Goal: Contribute content: Contribute content

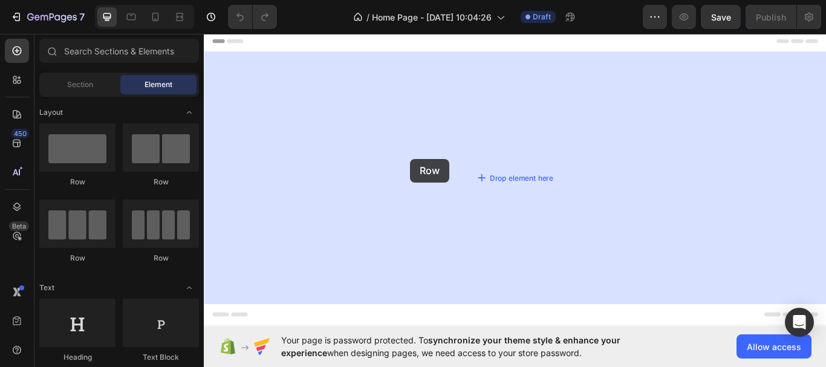
drag, startPoint x: 286, startPoint y: 193, endPoint x: 249, endPoint y: 204, distance: 38.6
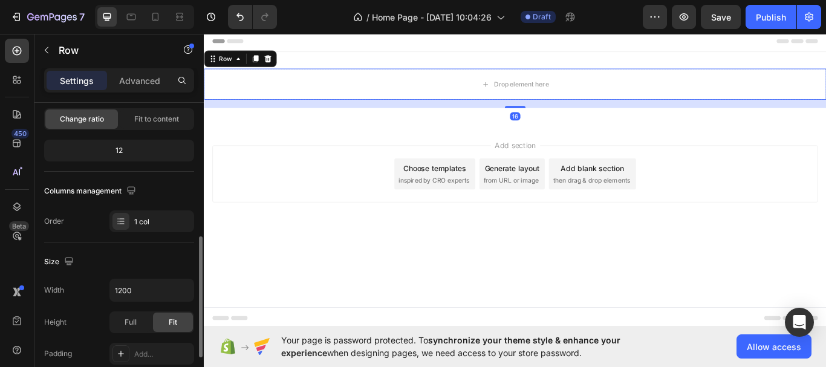
scroll to position [181, 0]
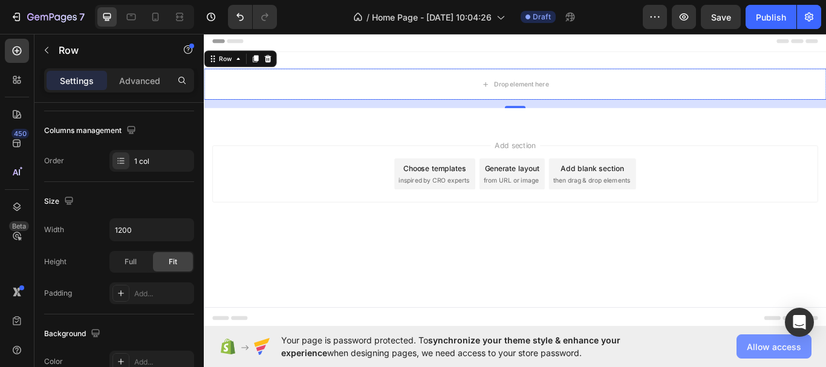
click at [764, 349] on span "Allow access" at bounding box center [773, 346] width 54 height 13
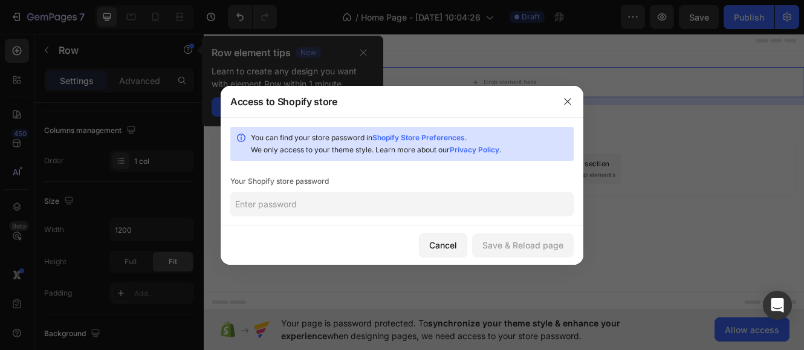
click at [257, 206] on input "text" at bounding box center [401, 204] width 343 height 24
paste input "leapoh"
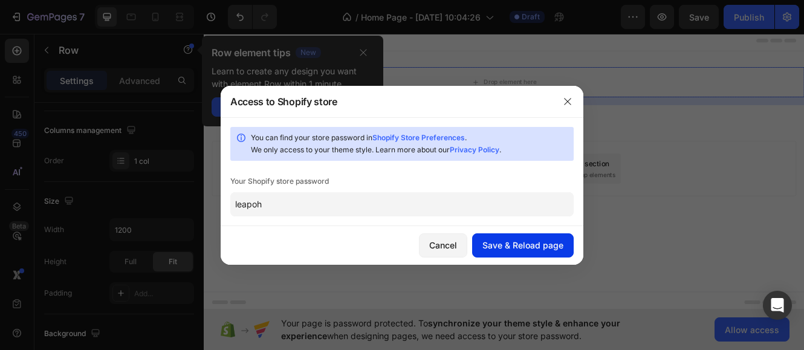
type input "leapoh"
click at [525, 245] on div "Save & Reload page" at bounding box center [522, 245] width 81 height 13
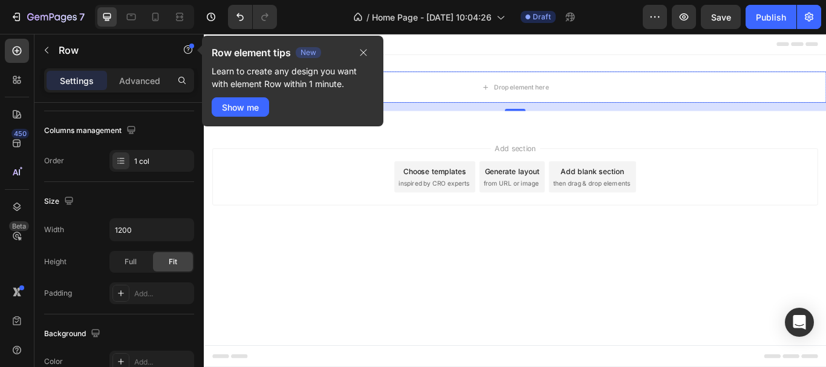
scroll to position [0, 0]
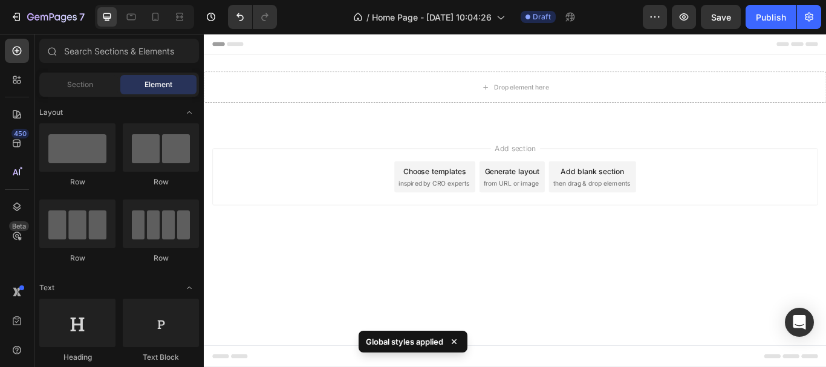
click at [385, 277] on div "Add section Choose templates inspired by CRO experts Generate layout from URL o…" at bounding box center [566, 217] width 725 height 149
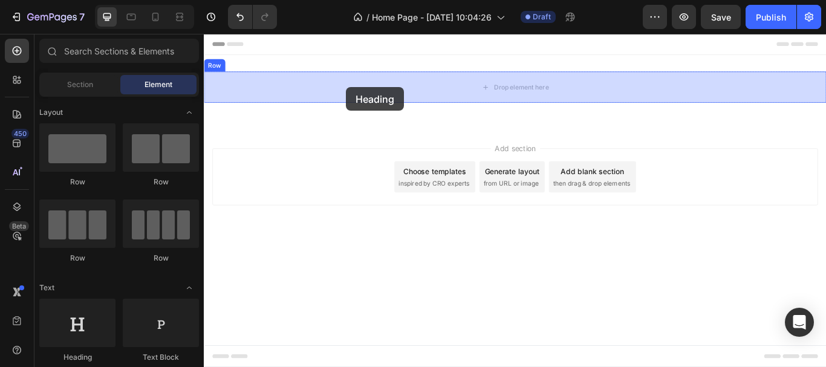
drag, startPoint x: 289, startPoint y: 351, endPoint x: 369, endPoint y: 96, distance: 267.2
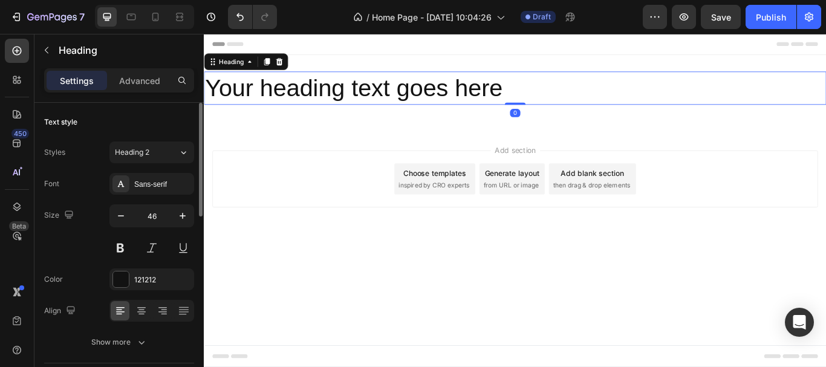
type input "24"
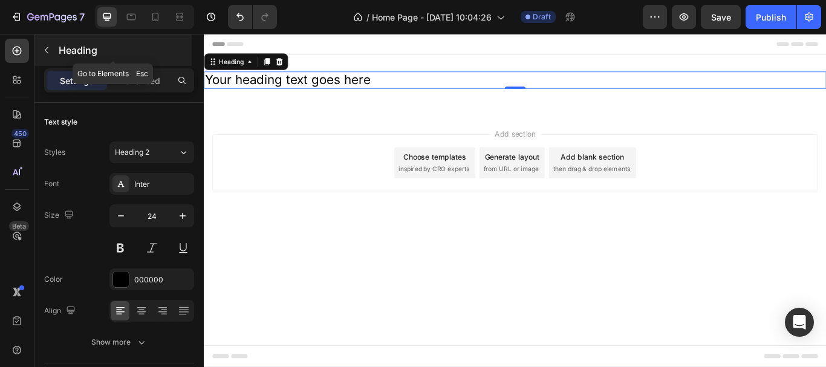
click at [49, 48] on icon "button" at bounding box center [47, 50] width 10 height 10
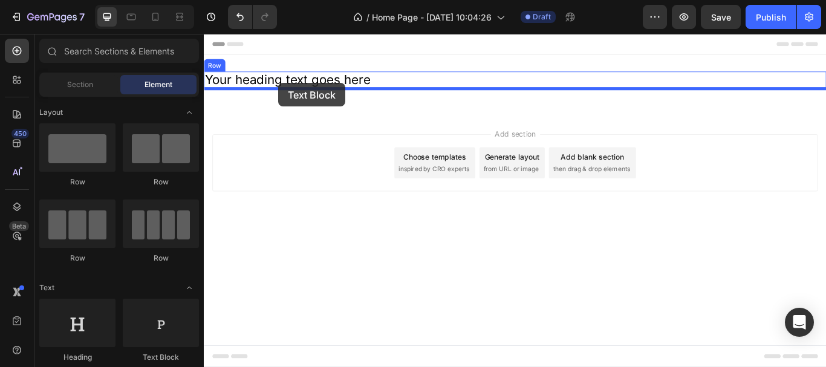
drag, startPoint x: 369, startPoint y: 346, endPoint x: 290, endPoint y: 91, distance: 266.5
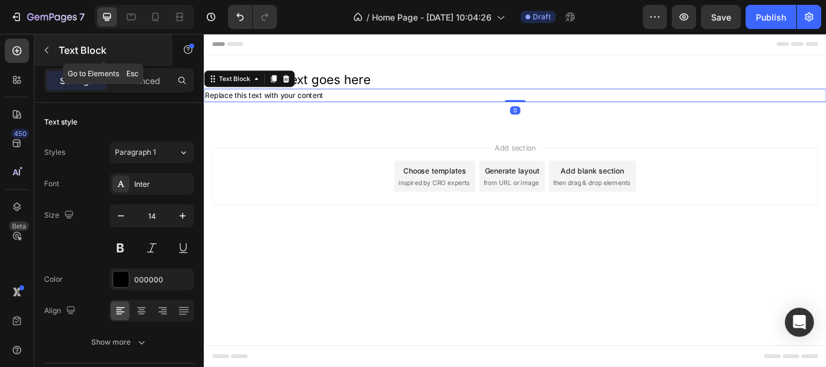
click at [76, 53] on p "Text Block" at bounding box center [110, 50] width 103 height 15
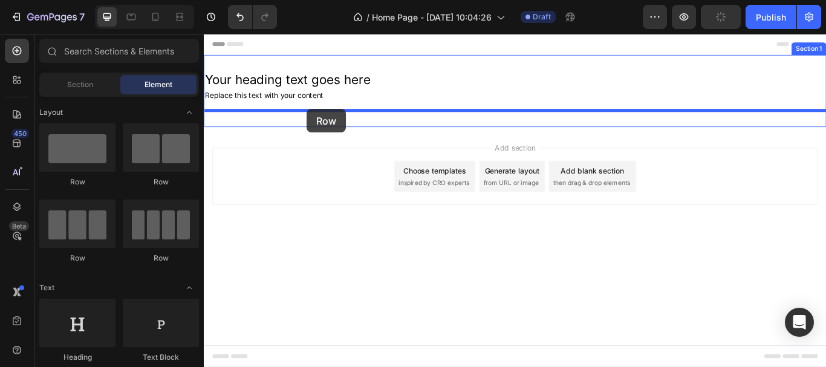
drag, startPoint x: 312, startPoint y: 192, endPoint x: 323, endPoint y: 121, distance: 71.0
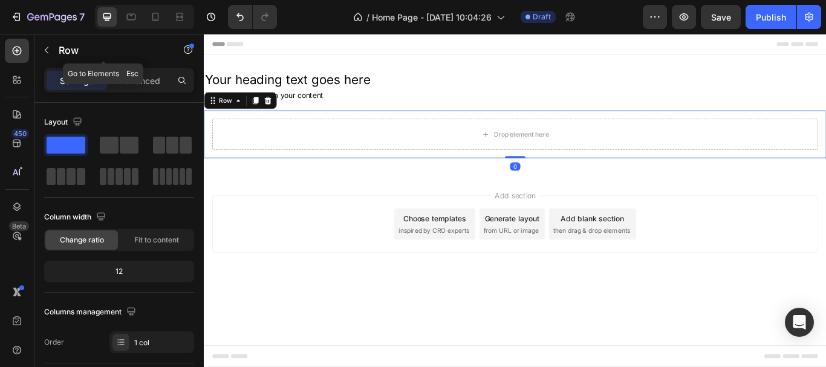
click at [65, 51] on p "Row" at bounding box center [110, 50] width 103 height 15
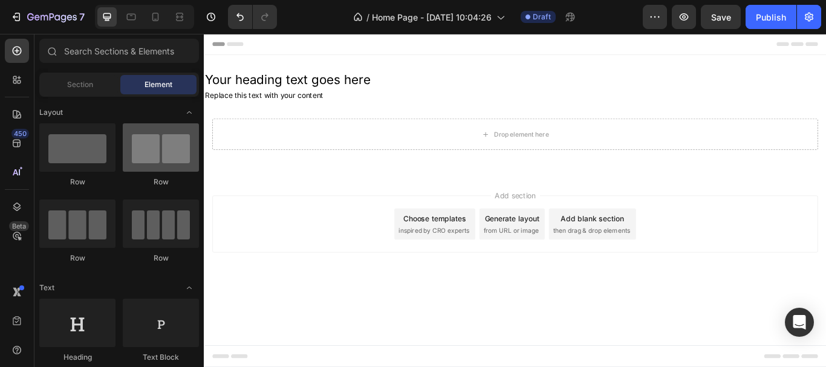
click at [149, 157] on div at bounding box center [161, 147] width 76 height 48
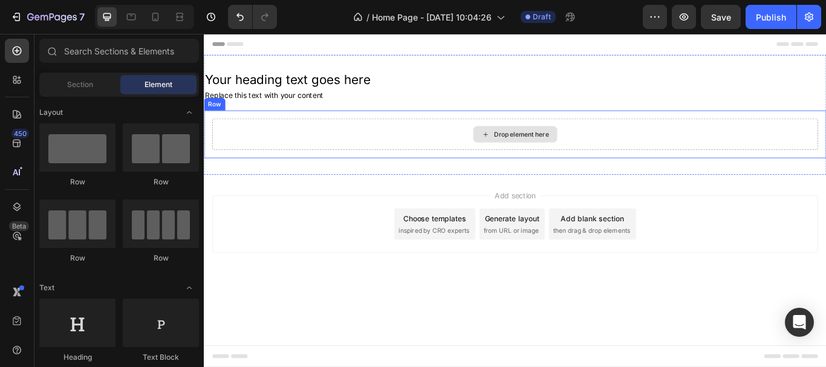
click at [344, 152] on div "Drop element here" at bounding box center [566, 151] width 706 height 36
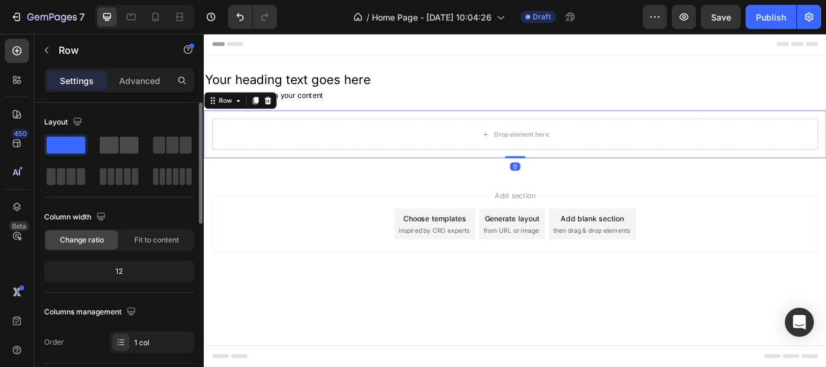
click at [150, 155] on div at bounding box center [172, 145] width 44 height 22
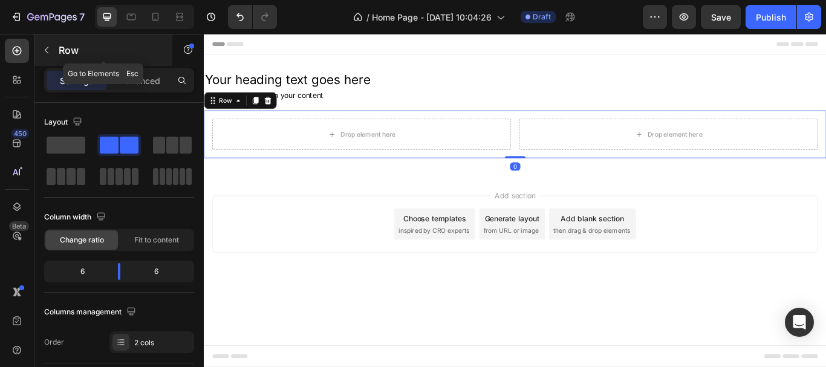
click at [56, 42] on div "Row" at bounding box center [103, 49] width 138 height 31
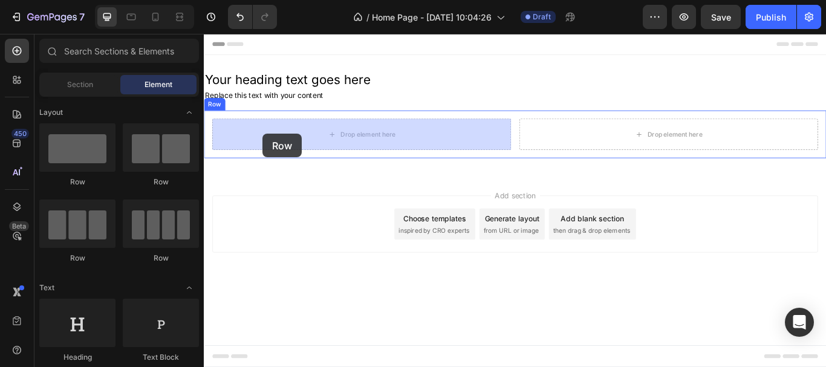
drag, startPoint x: 324, startPoint y: 179, endPoint x: 272, endPoint y: 150, distance: 59.2
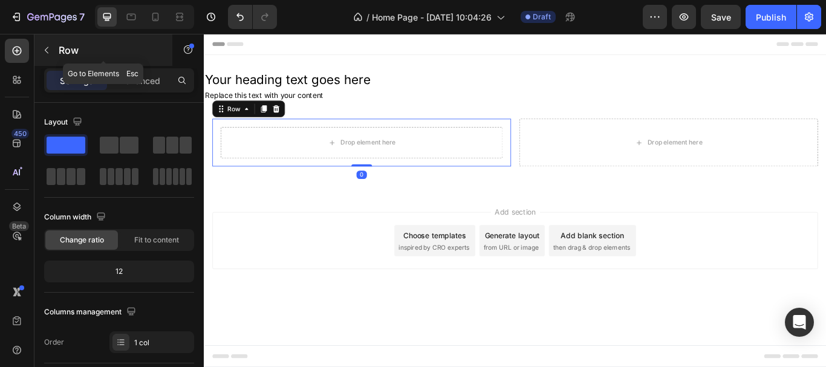
click at [48, 51] on icon "button" at bounding box center [47, 50] width 10 height 10
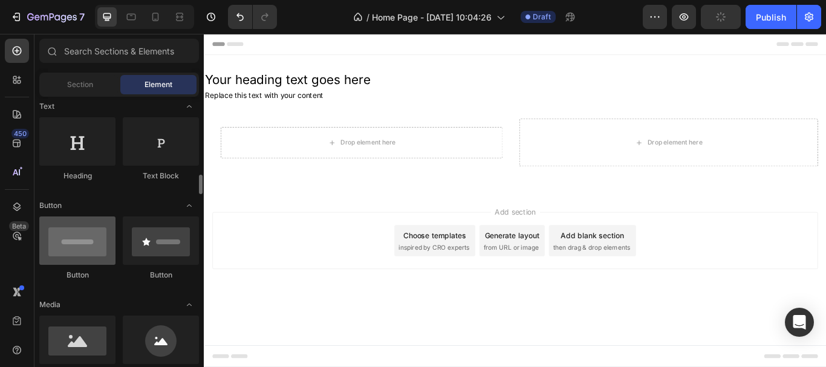
scroll to position [242, 0]
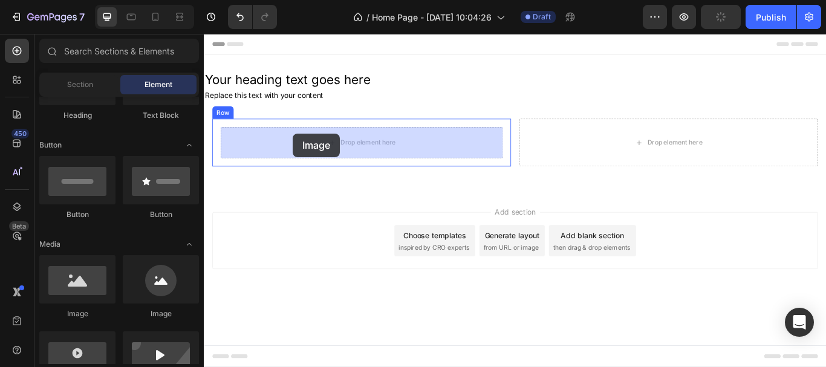
drag, startPoint x: 288, startPoint y: 307, endPoint x: 273, endPoint y: 163, distance: 144.6
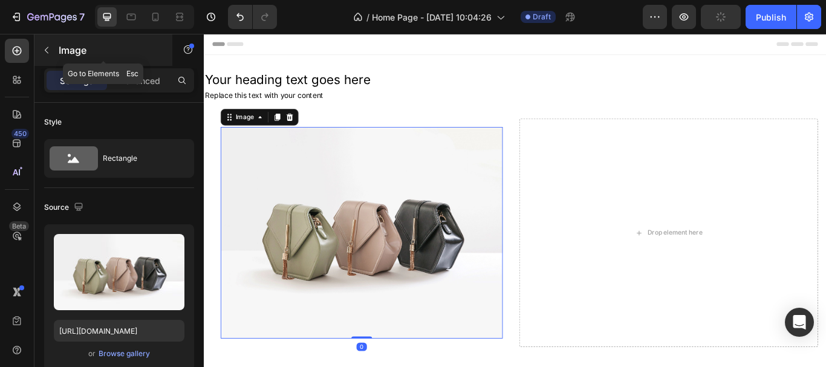
click at [71, 41] on div "Image" at bounding box center [103, 49] width 138 height 31
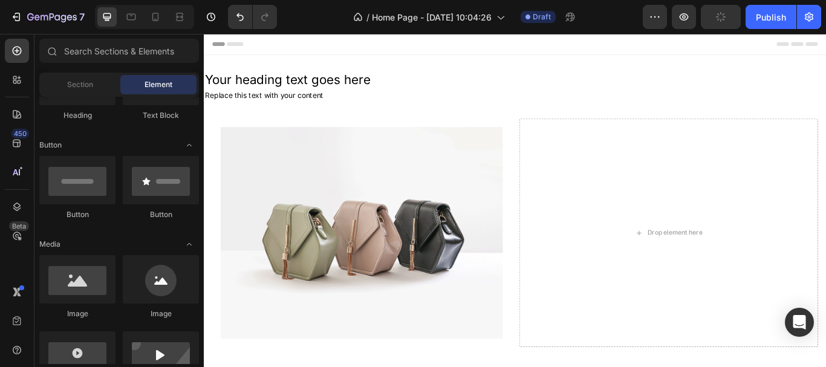
scroll to position [60, 0]
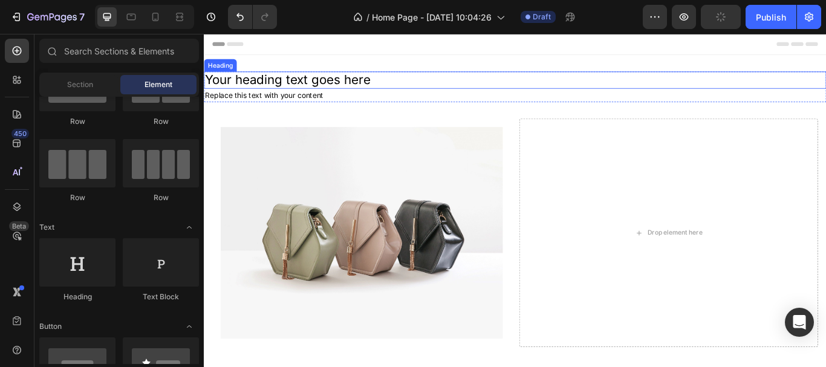
click at [397, 96] on h2 "Your heading text goes here" at bounding box center [566, 88] width 725 height 20
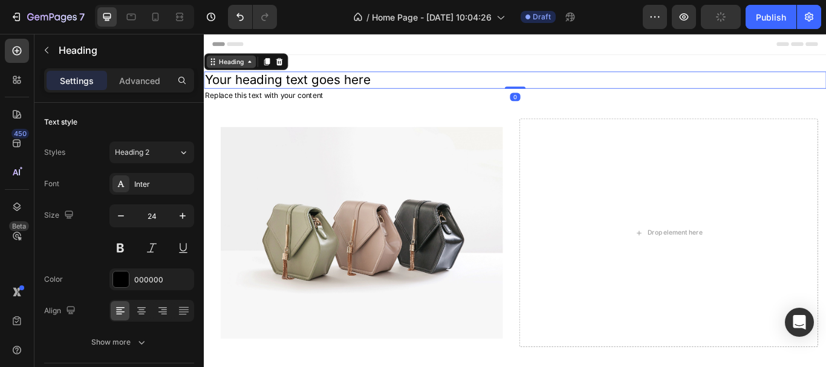
click at [247, 66] on div "Heading" at bounding box center [235, 66] width 33 height 11
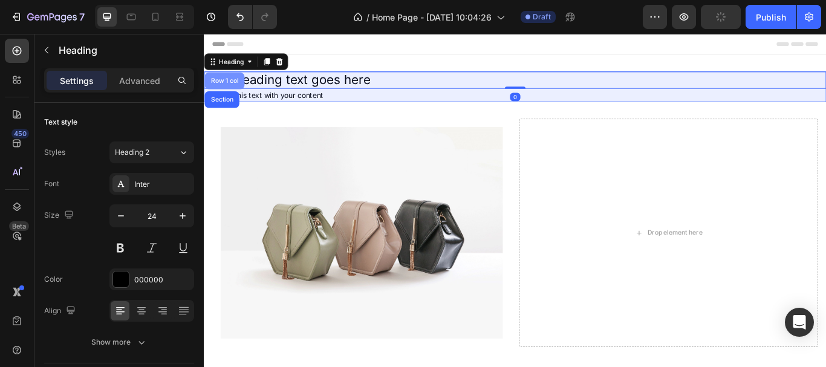
click at [228, 84] on div "Row 1 col" at bounding box center [227, 88] width 47 height 19
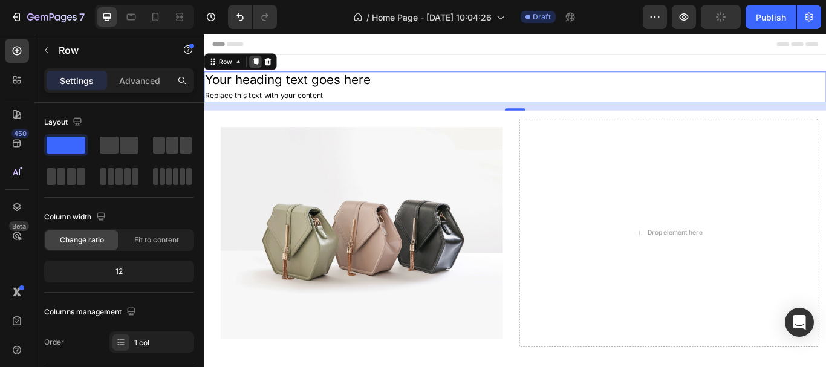
click at [267, 67] on icon at bounding box center [264, 67] width 10 height 10
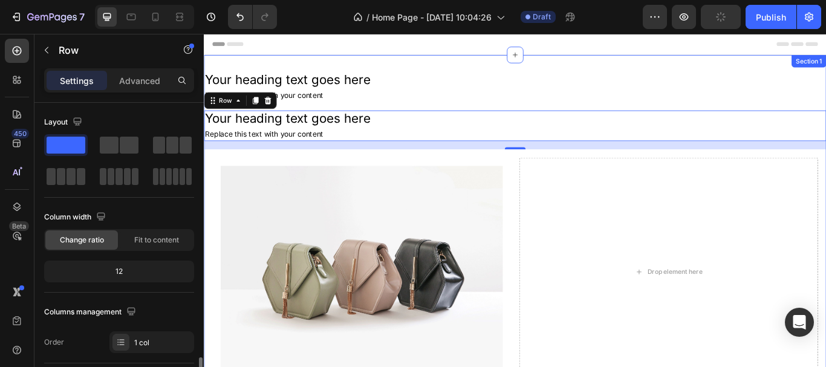
scroll to position [181, 0]
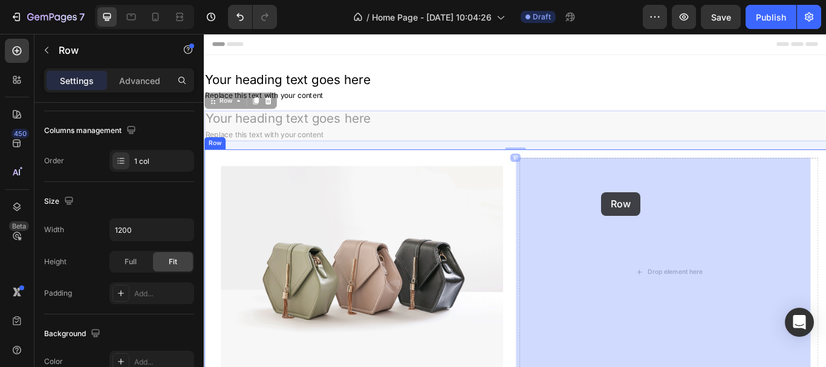
drag, startPoint x: 228, startPoint y: 116, endPoint x: 667, endPoint y: 219, distance: 451.2
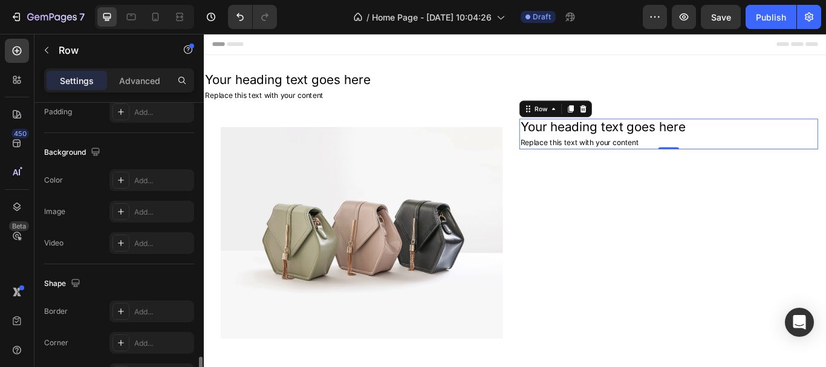
scroll to position [439, 0]
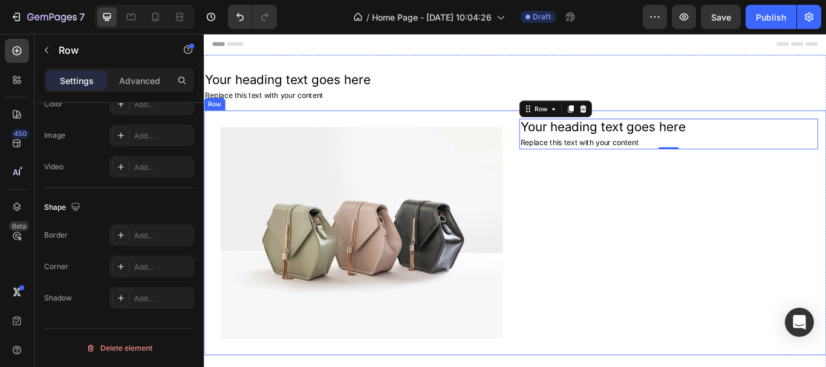
click at [742, 279] on div "Your heading text goes here Heading Replace this text with your content Text Bl…" at bounding box center [745, 266] width 348 height 266
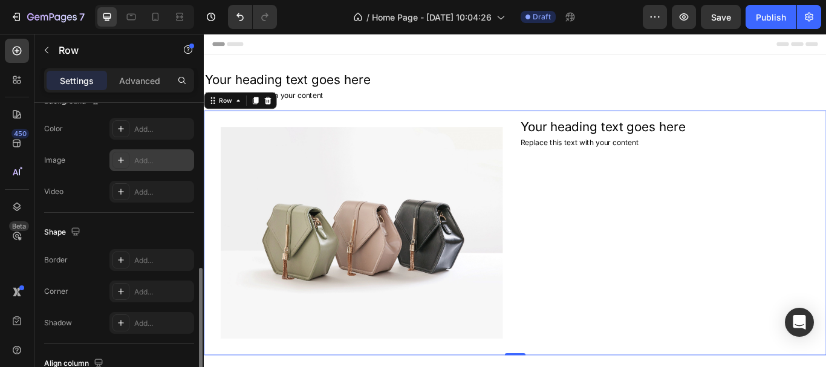
scroll to position [544, 0]
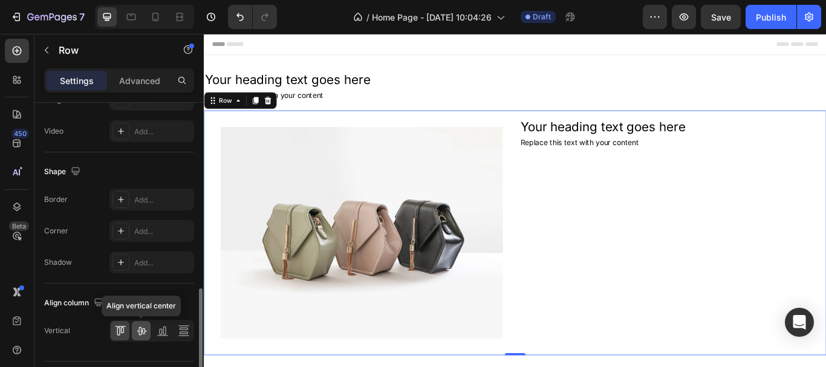
click at [140, 326] on icon at bounding box center [141, 331] width 12 height 12
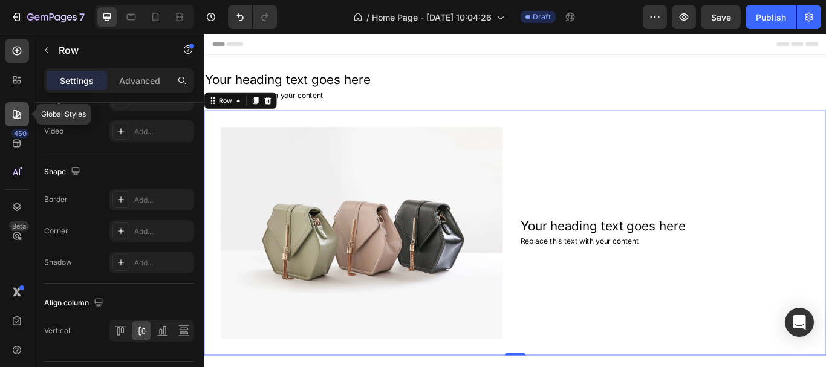
click at [8, 116] on div at bounding box center [17, 114] width 24 height 24
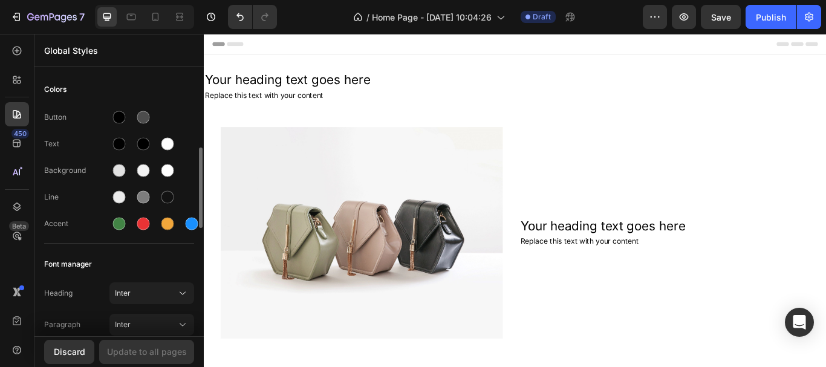
scroll to position [121, 0]
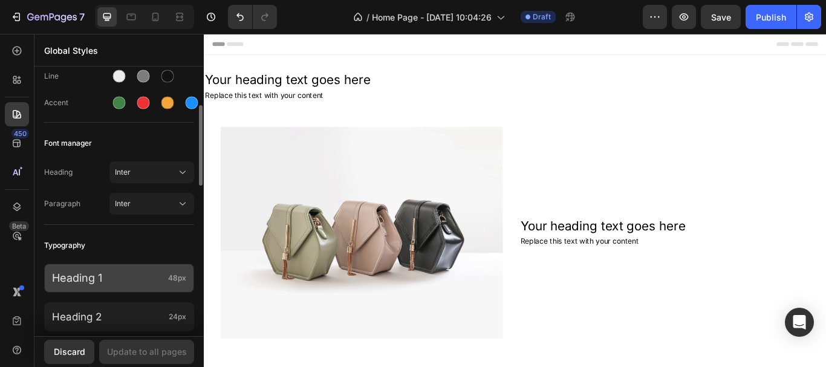
click at [157, 273] on p "Heading 1" at bounding box center [107, 277] width 111 height 13
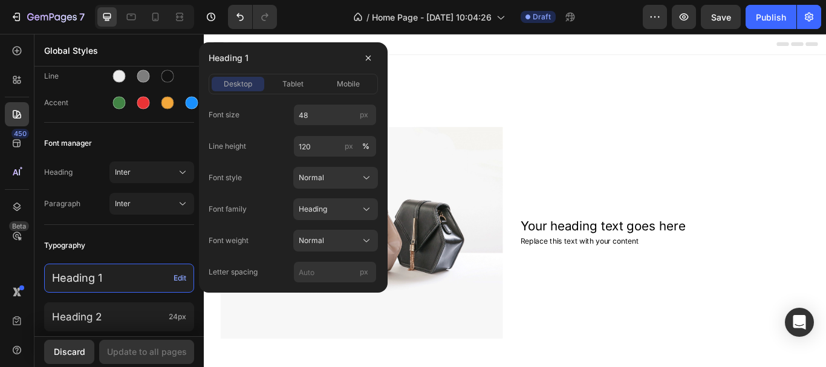
click at [333, 103] on div "Font size 48 px Line height 120 px % Font style Normal Font family Heading Font…" at bounding box center [292, 188] width 169 height 189
click at [326, 110] on input "48" at bounding box center [334, 115] width 83 height 22
type input "50"
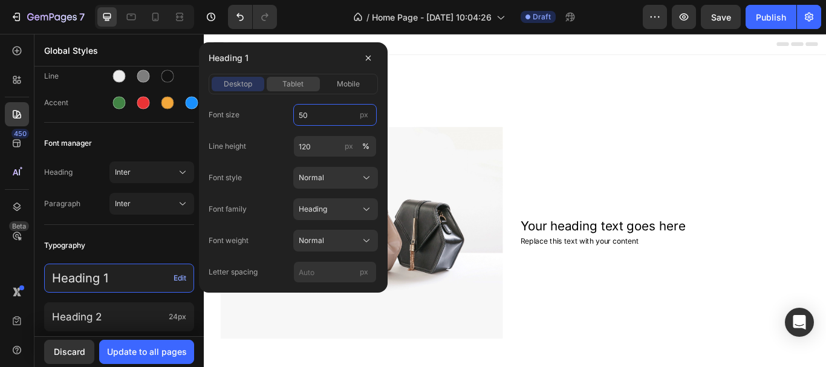
click at [302, 83] on span "tablet" at bounding box center [292, 84] width 21 height 11
click at [312, 113] on input "38" at bounding box center [334, 115] width 83 height 22
type input "50"
click at [352, 88] on span "mobile" at bounding box center [348, 84] width 23 height 11
click at [332, 120] on input "36" at bounding box center [334, 115] width 83 height 22
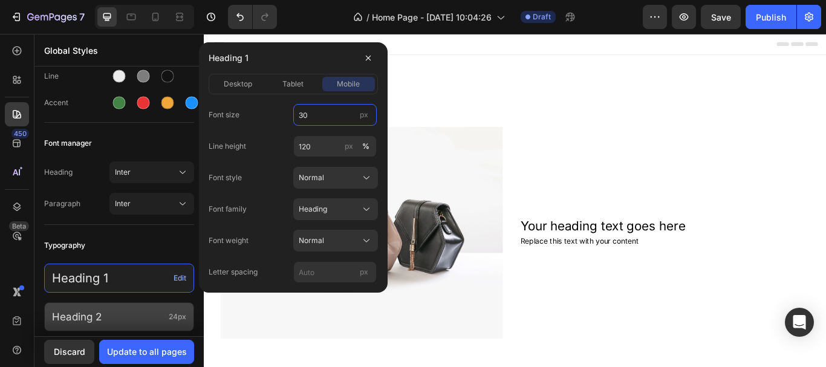
type input "30"
click at [147, 318] on p "Heading 2" at bounding box center [108, 317] width 112 height 12
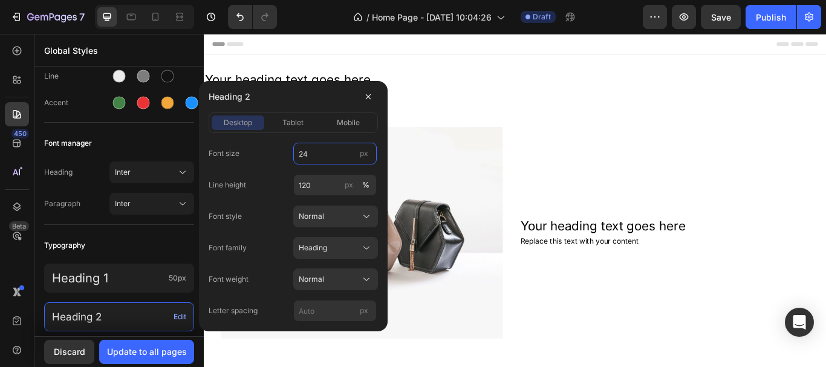
click at [322, 149] on input "24" at bounding box center [334, 154] width 83 height 22
type input "30"
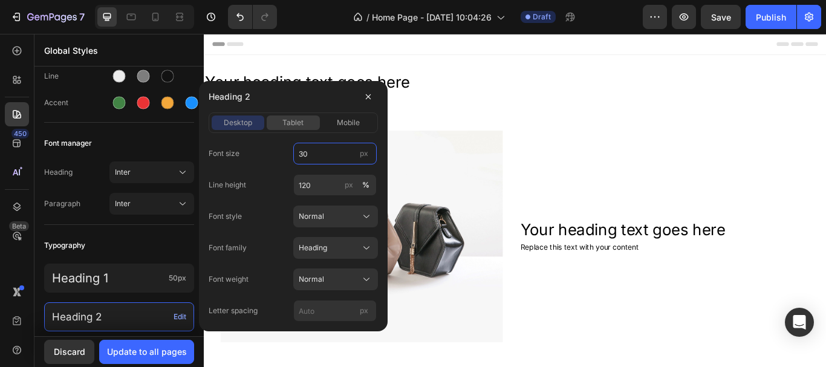
click at [293, 128] on span "tablet" at bounding box center [292, 122] width 21 height 11
click at [308, 160] on input "19" at bounding box center [334, 154] width 83 height 22
type input "30"
click at [347, 126] on span "mobile" at bounding box center [348, 122] width 23 height 11
click at [329, 150] on input "18" at bounding box center [334, 154] width 83 height 22
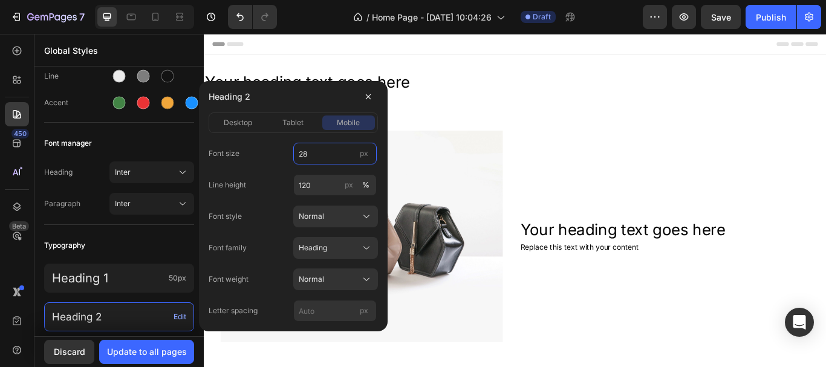
scroll to position [302, 0]
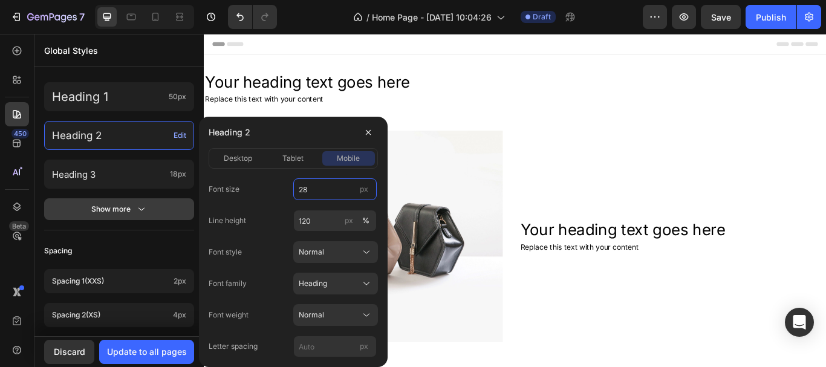
type input "28"
click at [134, 212] on div "Show more" at bounding box center [119, 209] width 56 height 12
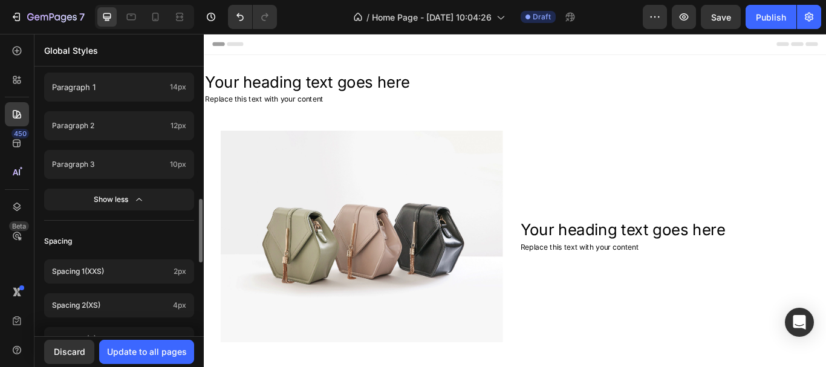
scroll to position [483, 0]
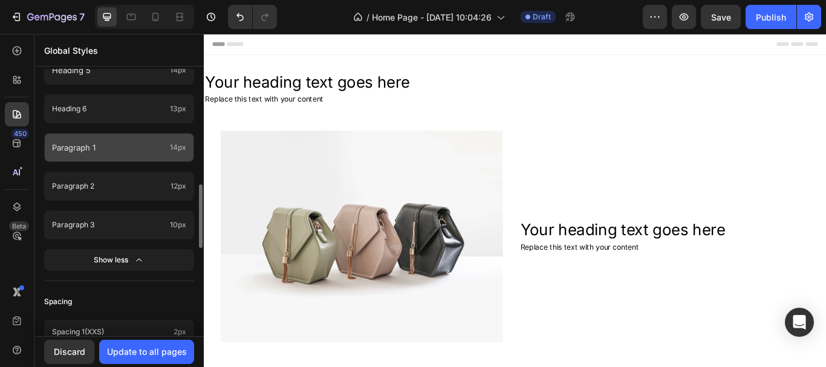
click at [117, 147] on p "Paragraph 1" at bounding box center [108, 147] width 113 height 13
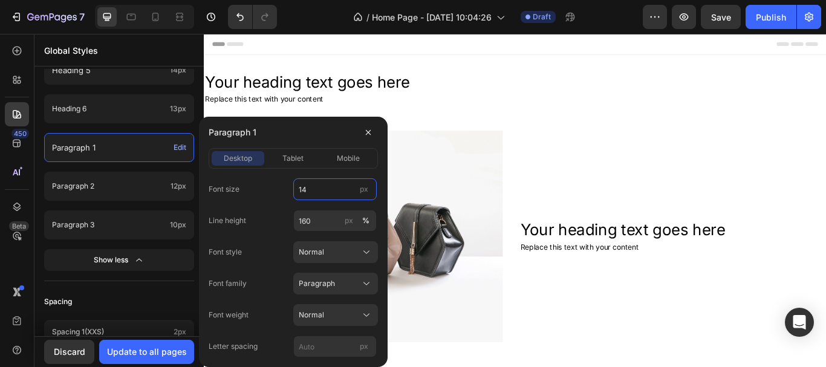
click at [322, 190] on input "14" at bounding box center [334, 189] width 83 height 22
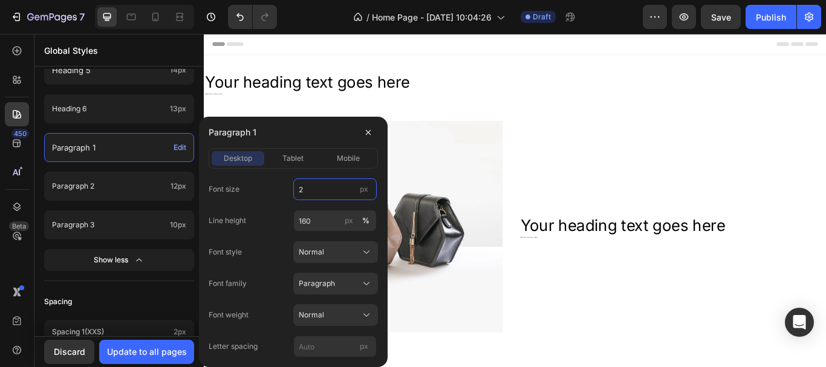
type input "22"
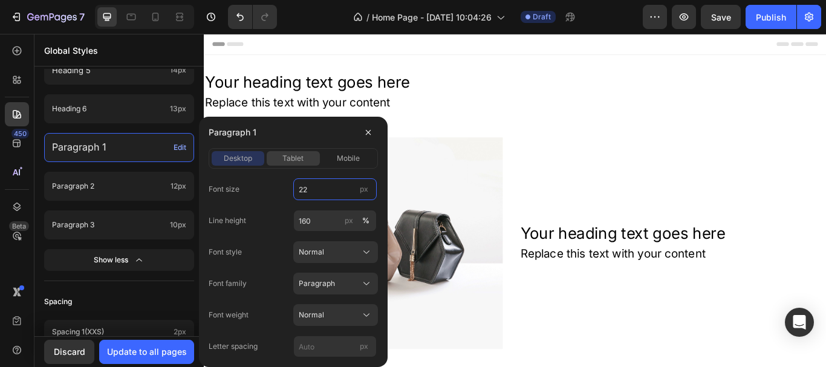
click at [294, 164] on button "tablet" at bounding box center [293, 158] width 53 height 15
click at [343, 193] on input "14" at bounding box center [334, 189] width 83 height 22
type input "20"
click at [347, 152] on button "mobile" at bounding box center [348, 158] width 53 height 15
click at [340, 194] on input "14" at bounding box center [334, 189] width 83 height 22
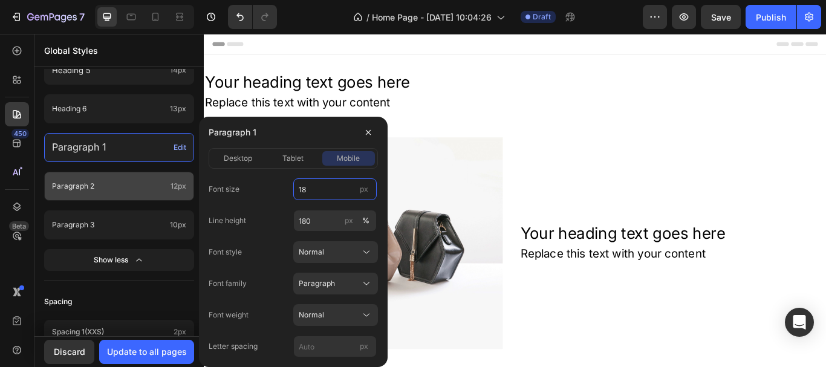
type input "18"
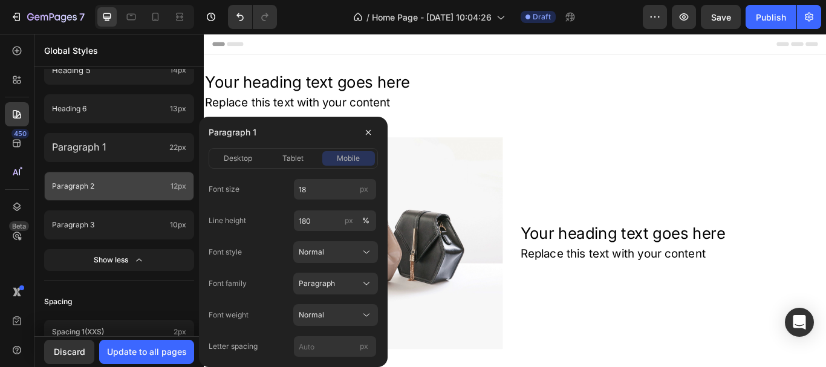
click at [92, 184] on p "Paragraph 2" at bounding box center [109, 185] width 114 height 11
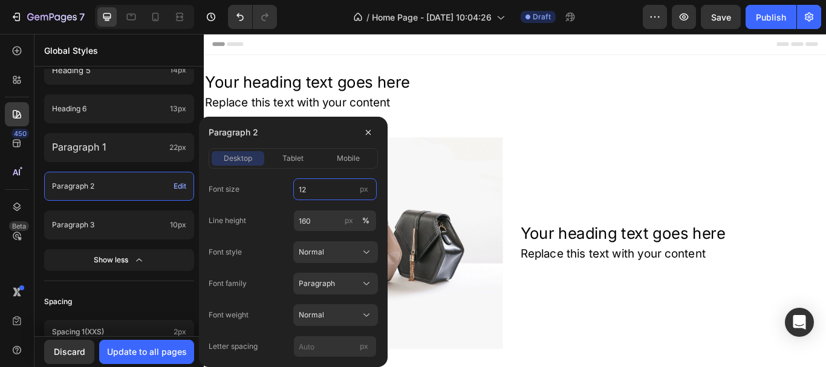
click at [329, 190] on input "12" at bounding box center [334, 189] width 83 height 22
type input "18"
click at [295, 158] on span "tablet" at bounding box center [292, 158] width 21 height 11
click at [317, 179] on input "14" at bounding box center [334, 189] width 83 height 22
type input "18"
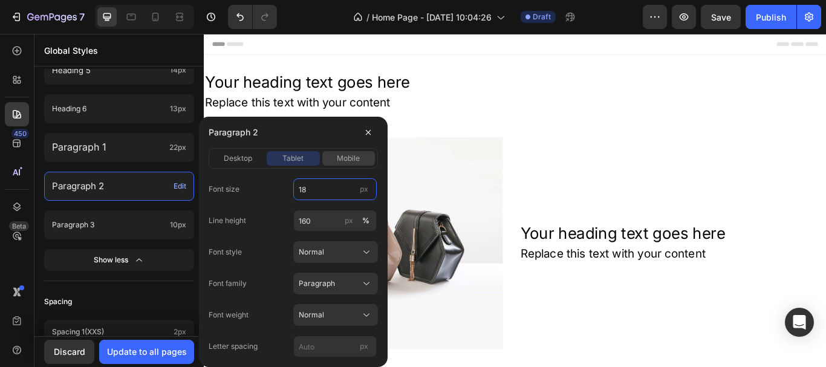
click at [346, 156] on span "mobile" at bounding box center [348, 158] width 23 height 11
click at [340, 178] on input "14" at bounding box center [334, 189] width 83 height 22
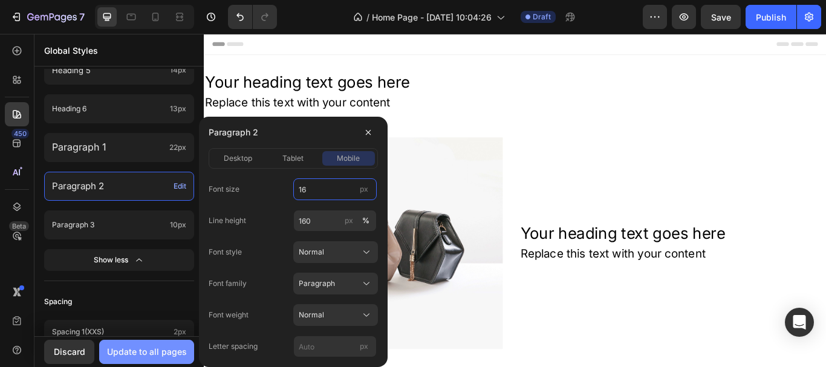
type input "16"
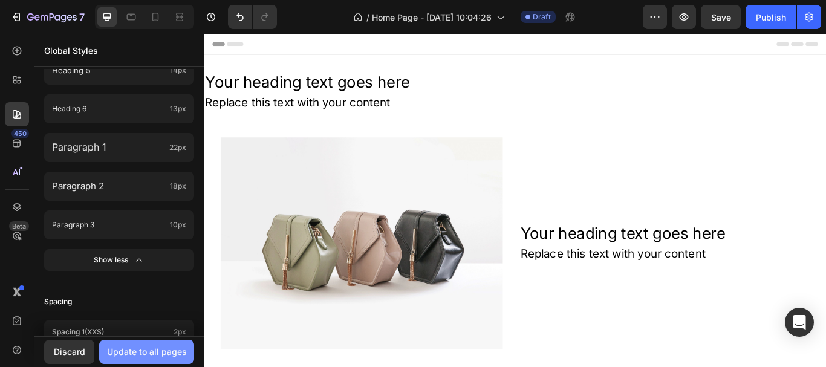
click at [132, 351] on div "Update to all pages" at bounding box center [147, 351] width 80 height 13
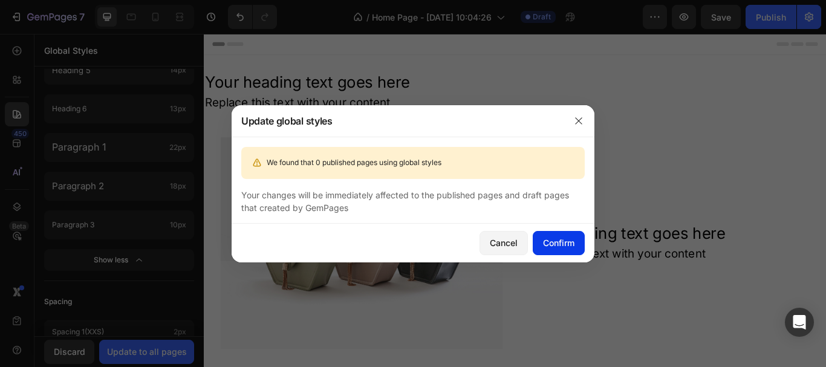
click at [548, 244] on div "Confirm" at bounding box center [558, 242] width 31 height 13
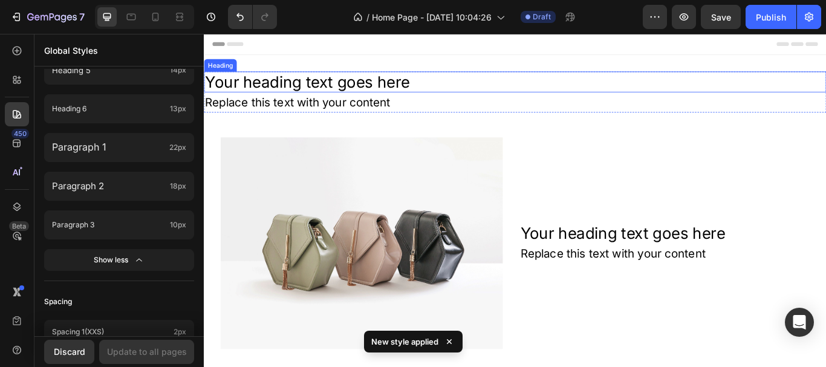
click at [430, 82] on h2 "Your heading text goes here" at bounding box center [566, 90] width 725 height 24
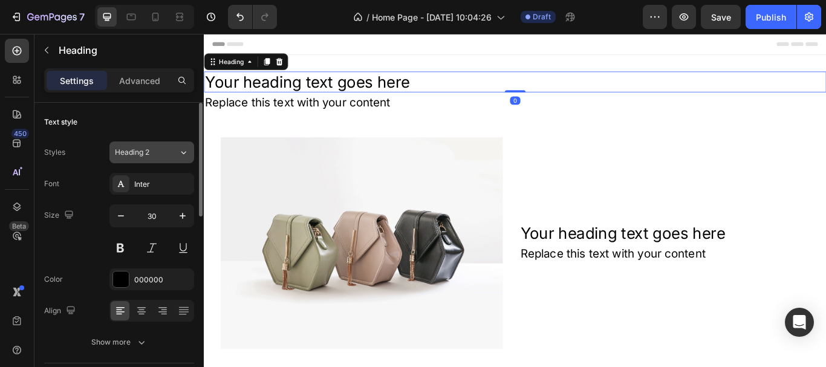
click at [160, 161] on button "Heading 2" at bounding box center [151, 152] width 85 height 22
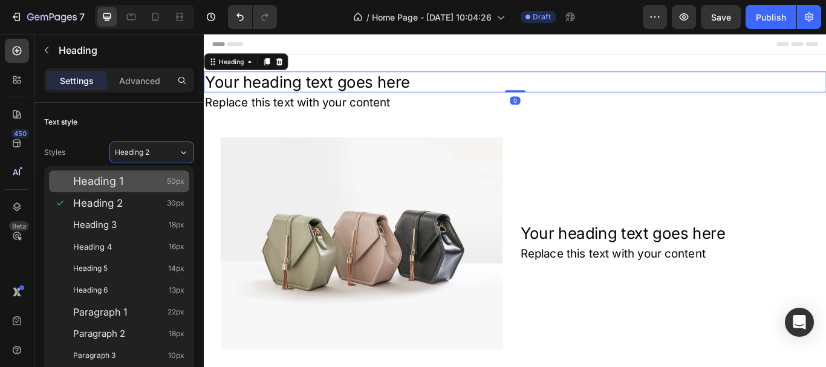
click at [148, 179] on div "Heading 1 50px" at bounding box center [128, 181] width 111 height 12
type input "50"
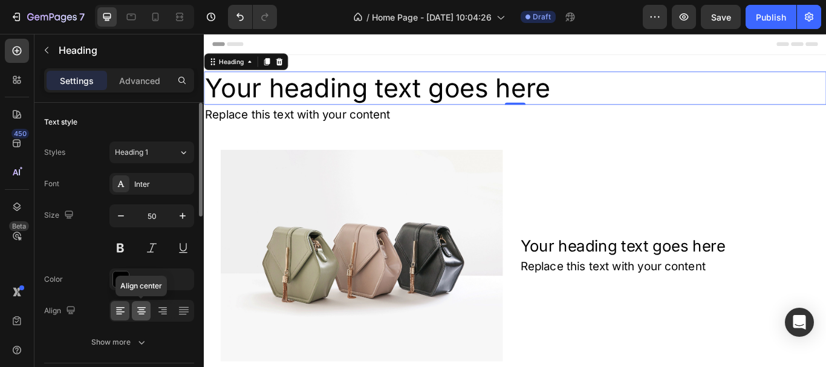
click at [144, 310] on icon at bounding box center [141, 311] width 12 height 12
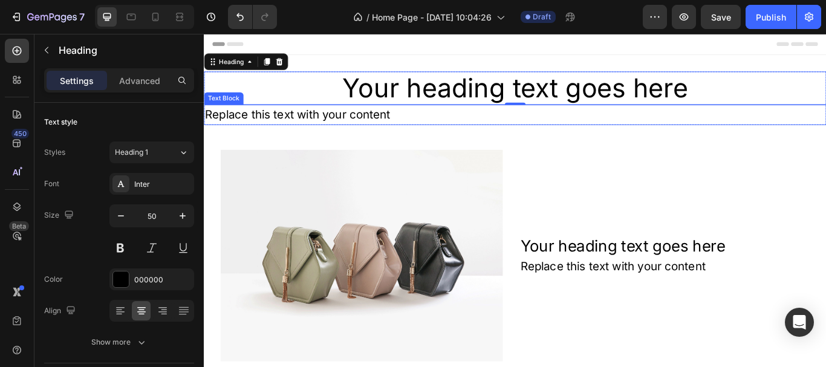
click at [380, 122] on div "Replace this text with your content" at bounding box center [566, 129] width 725 height 24
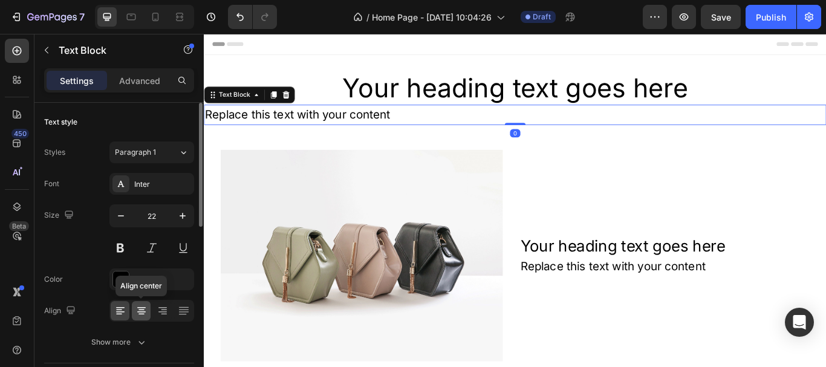
click at [147, 306] on div at bounding box center [141, 310] width 19 height 19
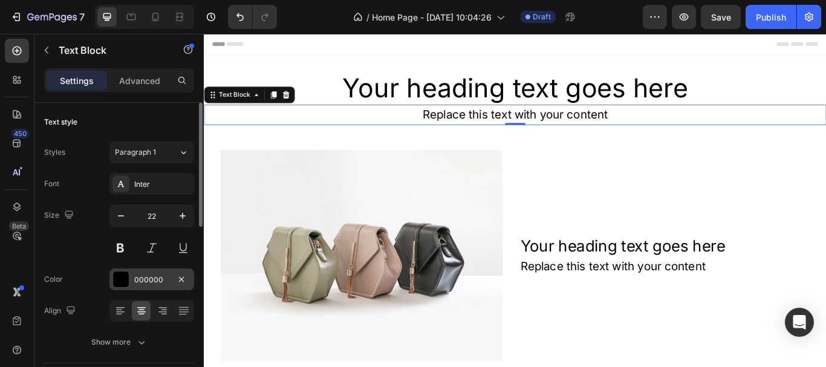
click at [161, 278] on div "000000" at bounding box center [151, 279] width 35 height 11
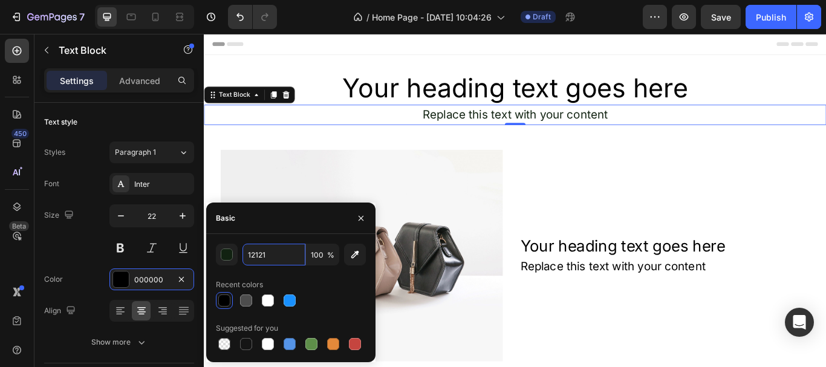
type input "121212"
click at [74, 256] on div "Size 22" at bounding box center [119, 231] width 150 height 54
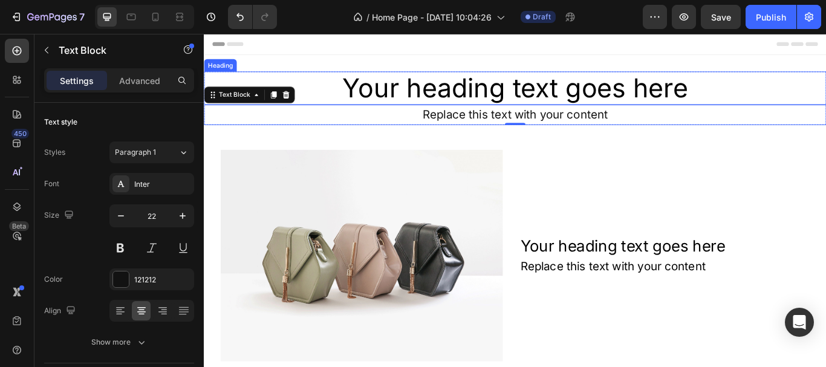
click at [459, 89] on h2 "Your heading text goes here" at bounding box center [566, 97] width 725 height 39
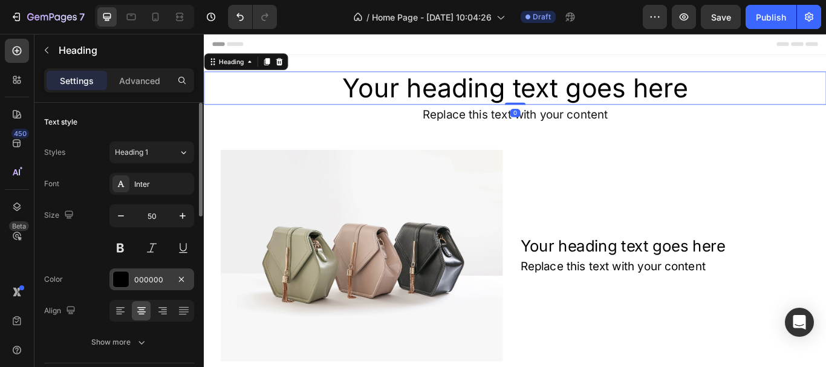
click at [146, 288] on div "000000" at bounding box center [151, 279] width 85 height 22
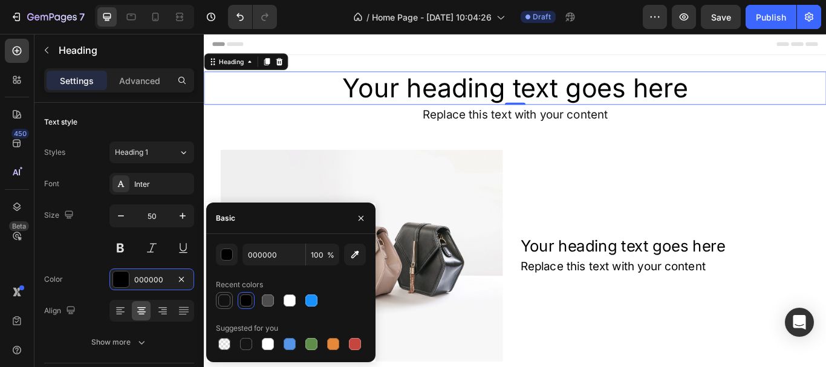
click at [224, 302] on div at bounding box center [224, 300] width 17 height 17
type input "121212"
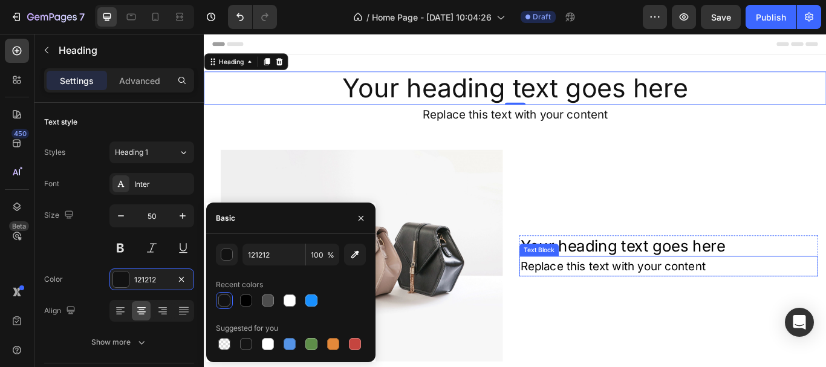
click at [619, 293] on div "Replace this text with your content" at bounding box center [745, 305] width 348 height 24
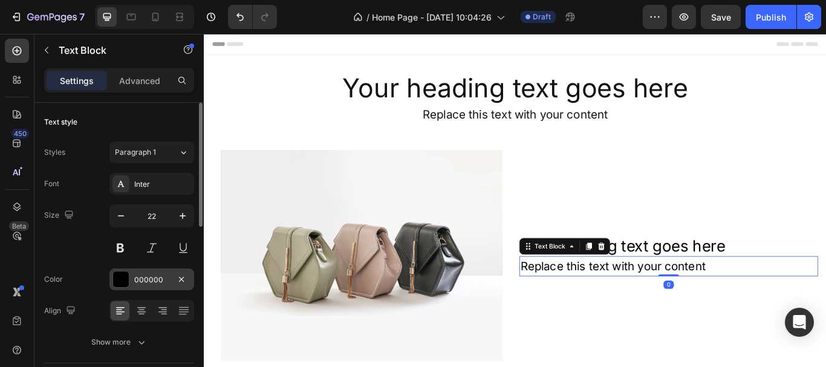
click at [135, 275] on div "000000" at bounding box center [151, 279] width 35 height 11
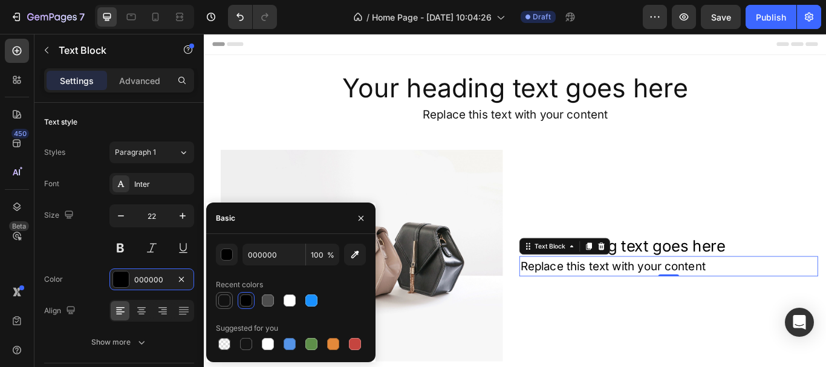
click at [230, 298] on div at bounding box center [224, 300] width 15 height 15
type input "121212"
click at [714, 275] on h2 "Your heading text goes here" at bounding box center [745, 281] width 348 height 24
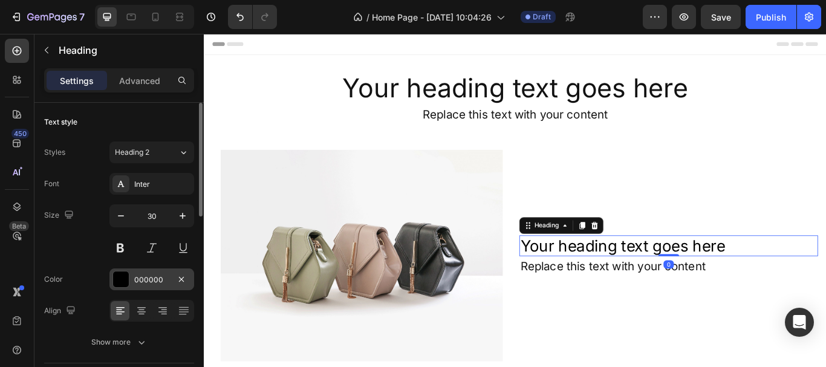
click at [151, 281] on div "000000" at bounding box center [151, 279] width 35 height 11
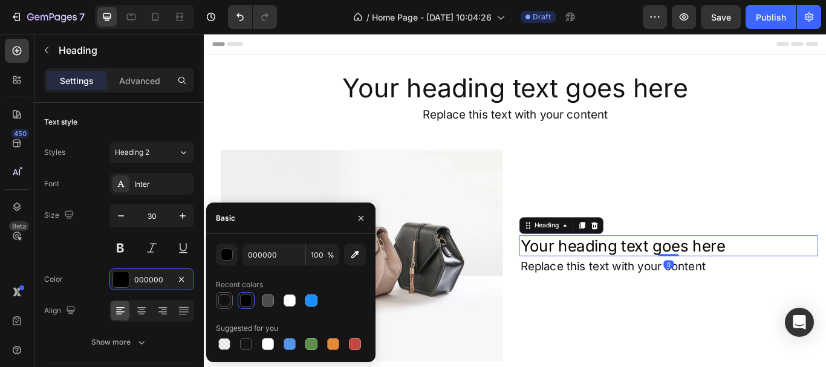
click at [222, 301] on div at bounding box center [224, 300] width 12 height 12
type input "121212"
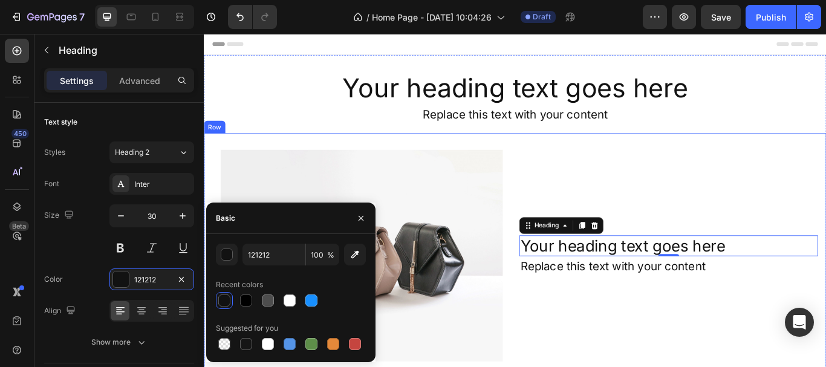
click at [482, 150] on div "Image Row Your heading text goes here Heading 0 Replace this text with your con…" at bounding box center [566, 292] width 725 height 285
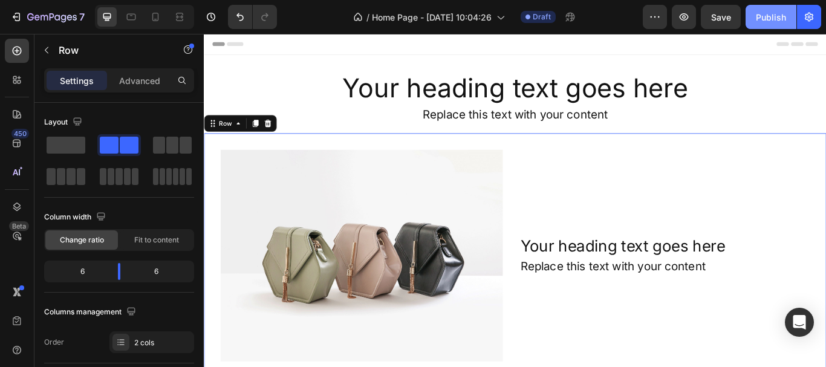
click at [763, 15] on div "Publish" at bounding box center [770, 17] width 30 height 13
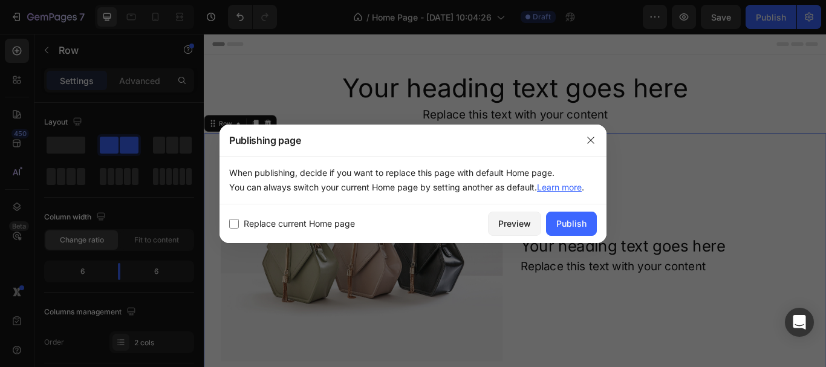
click at [284, 221] on span "Replace current Home page" at bounding box center [299, 223] width 111 height 15
checkbox input "true"
click at [578, 222] on div "Publish" at bounding box center [571, 223] width 30 height 13
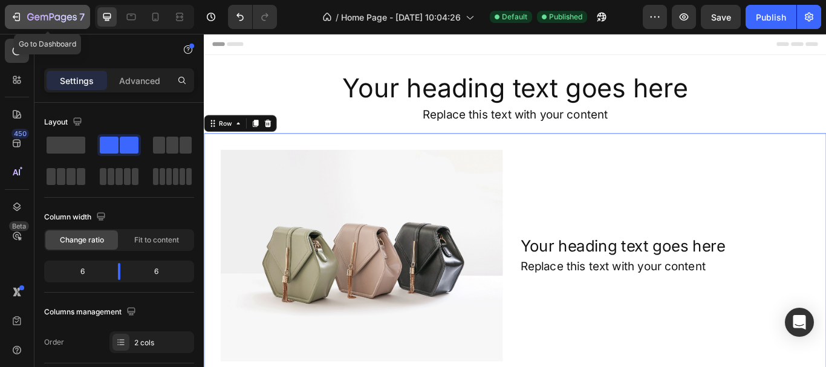
click at [34, 13] on icon "button" at bounding box center [52, 18] width 50 height 10
